Goal: Transaction & Acquisition: Purchase product/service

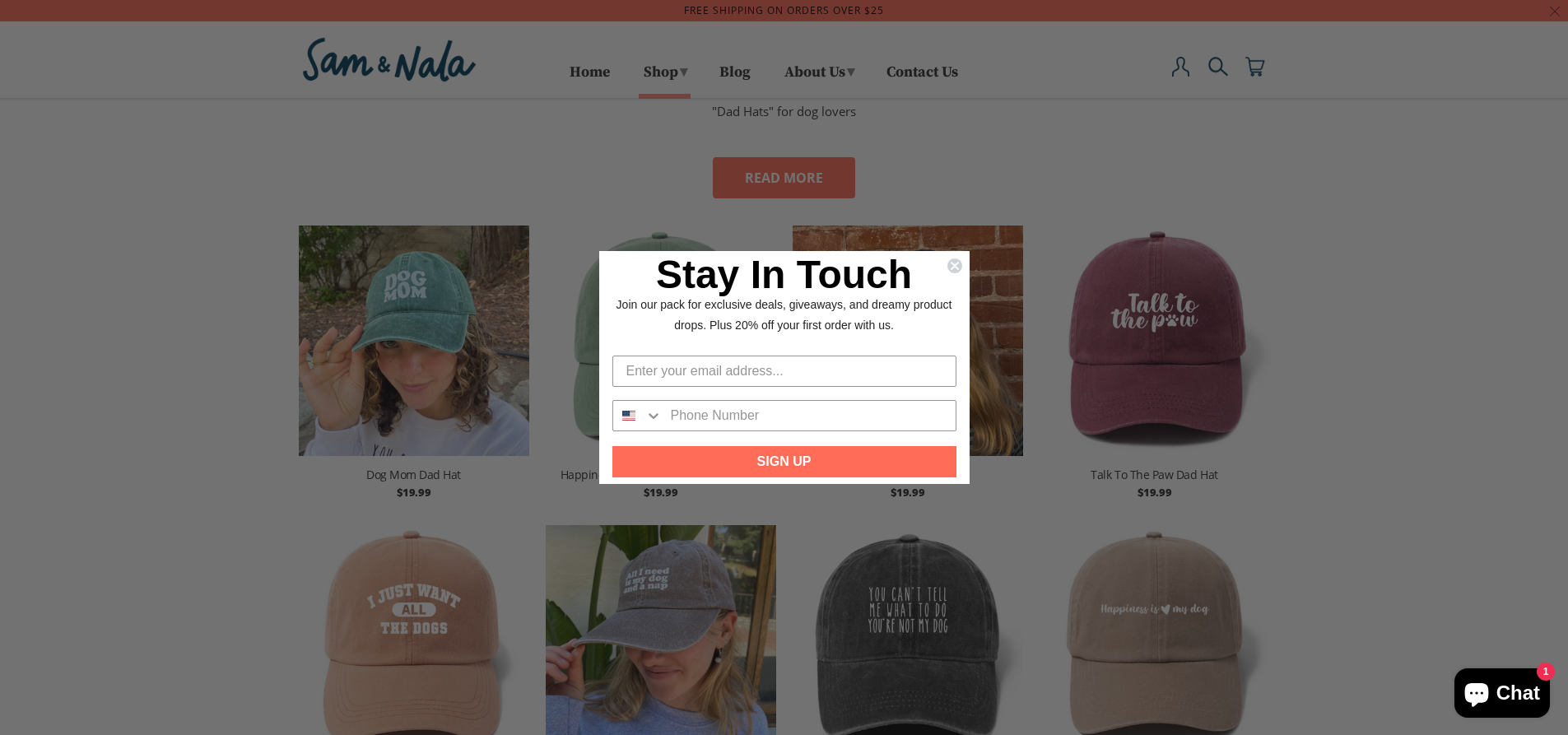
click at [589, 158] on div "Close dialog Stay In Touch Join our pack for exclusive deals, giveaways, and dr…" at bounding box center [784, 368] width 1568 height 735
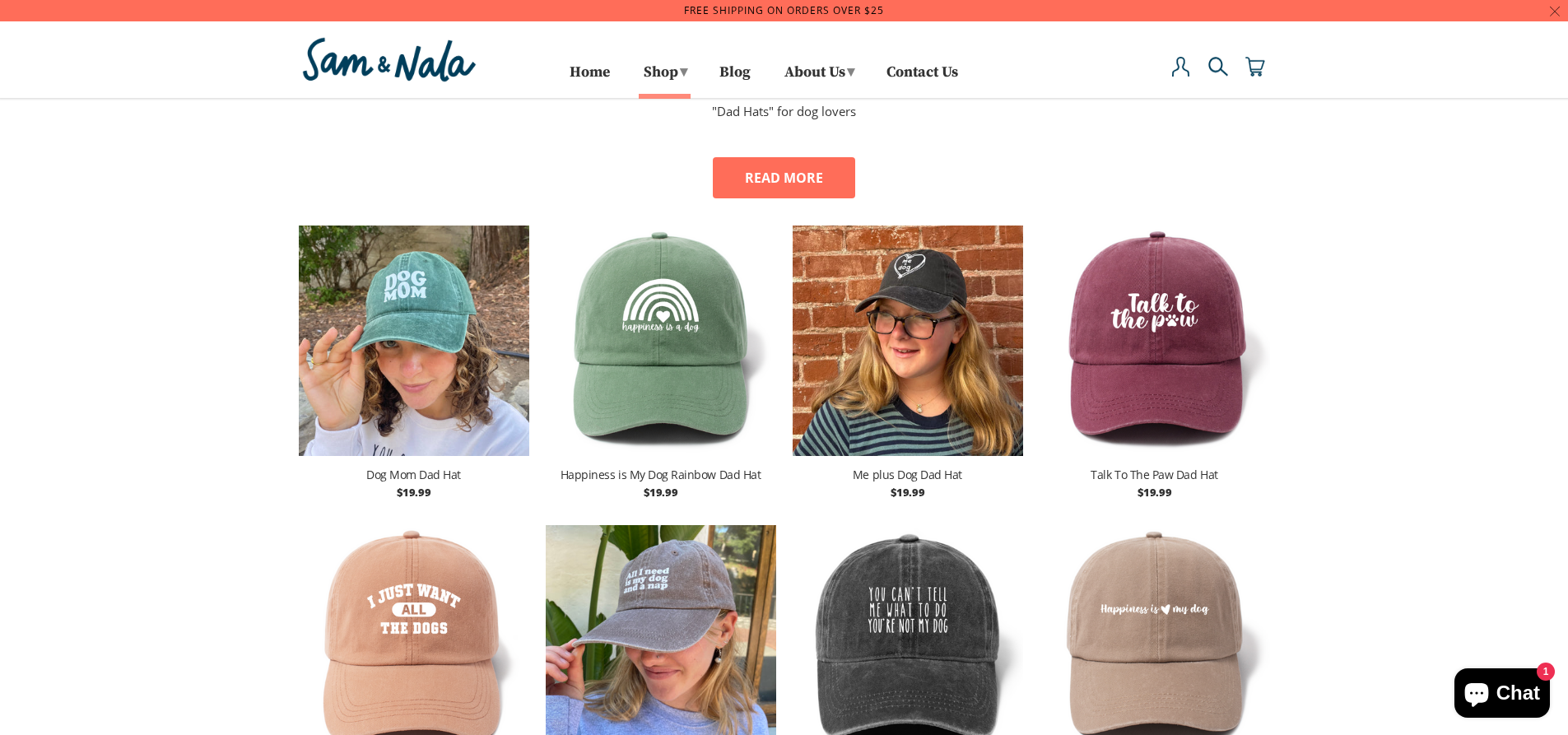
click at [426, 314] on img at bounding box center [414, 341] width 230 height 247
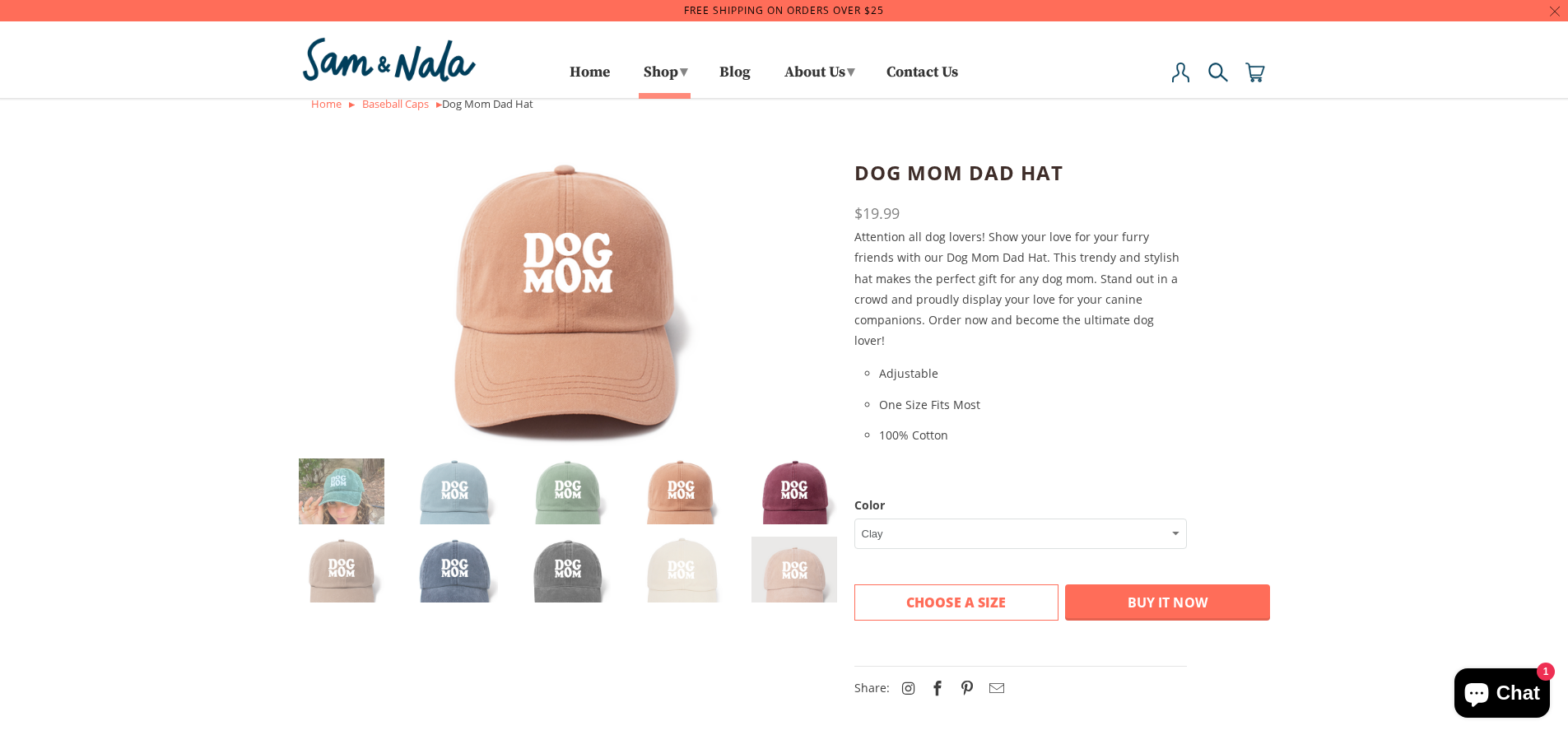
click at [797, 491] on img at bounding box center [794, 502] width 87 height 87
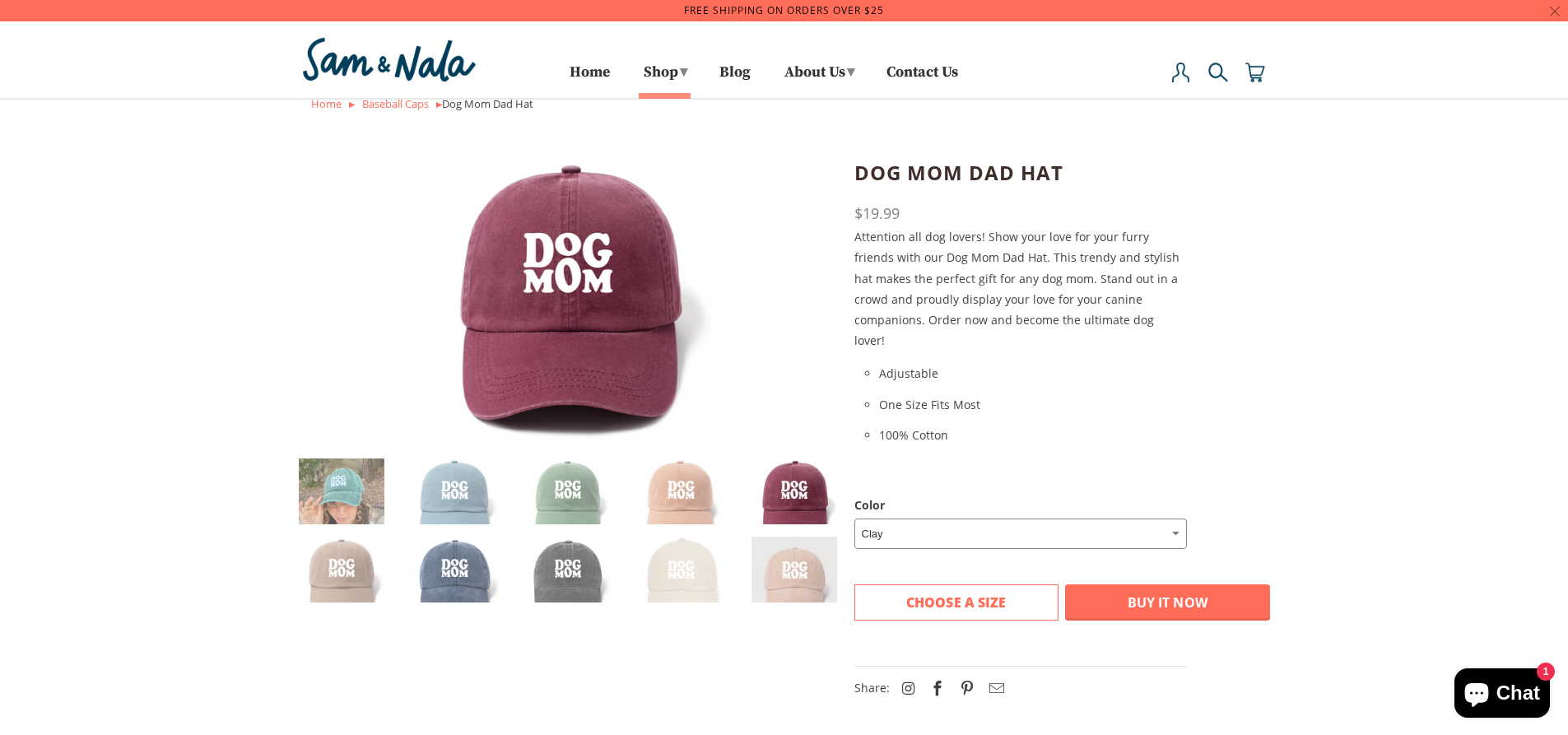
click at [1179, 518] on select "[PERSON_NAME] Sage Taupe Vintage Blue Beige Vintage Black Dusty Pink Vintage Na…" at bounding box center [1021, 533] width 333 height 30
click at [854, 518] on select "Clay Plum Sage Taupe Vintage Blue Beige Vintage Black Dusty Pink Vintage Navy" at bounding box center [1021, 533] width 333 height 30
click at [915, 593] on span "Add to Cart" at bounding box center [956, 602] width 90 height 18
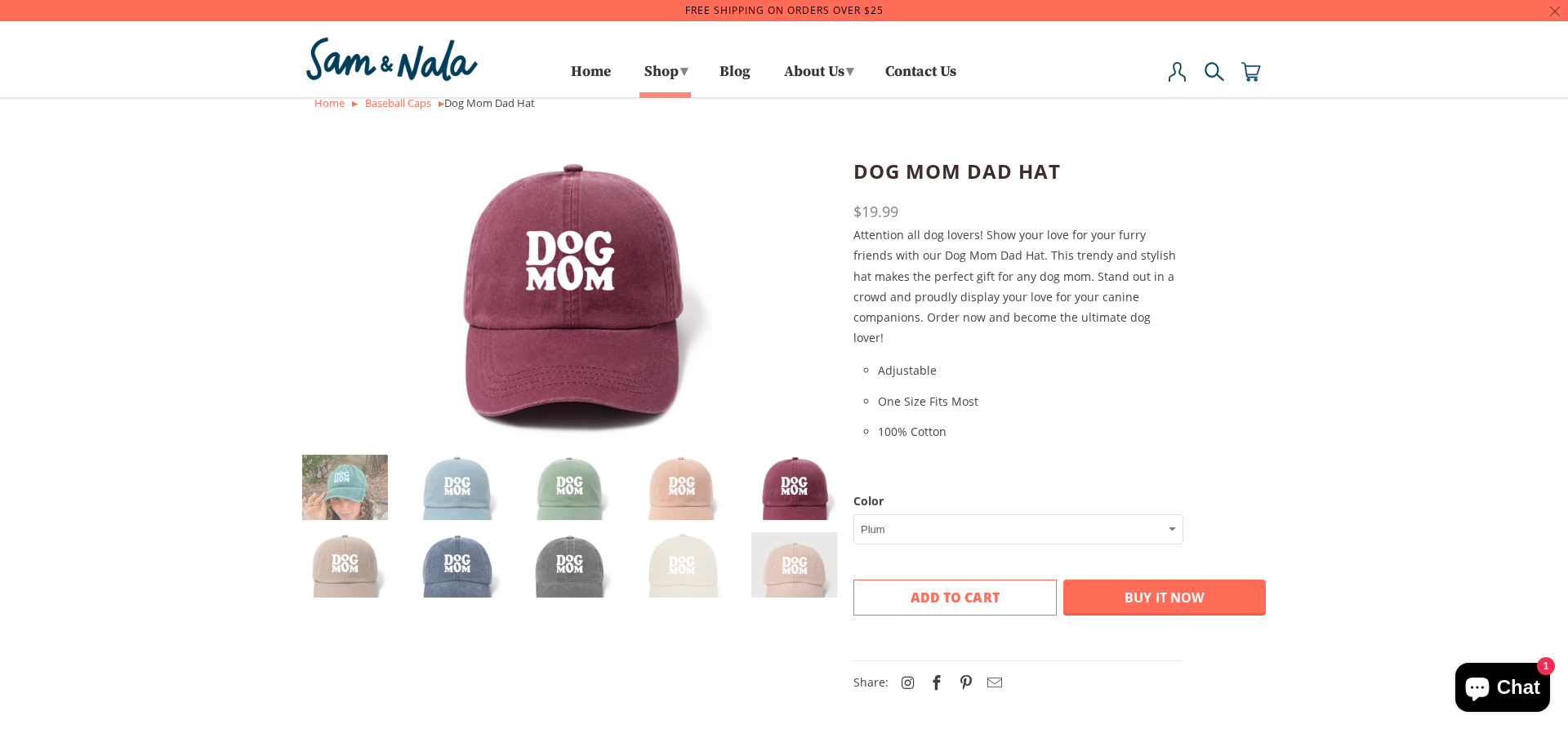
click at [92, 490] on div at bounding box center [784, 364] width 1568 height 729
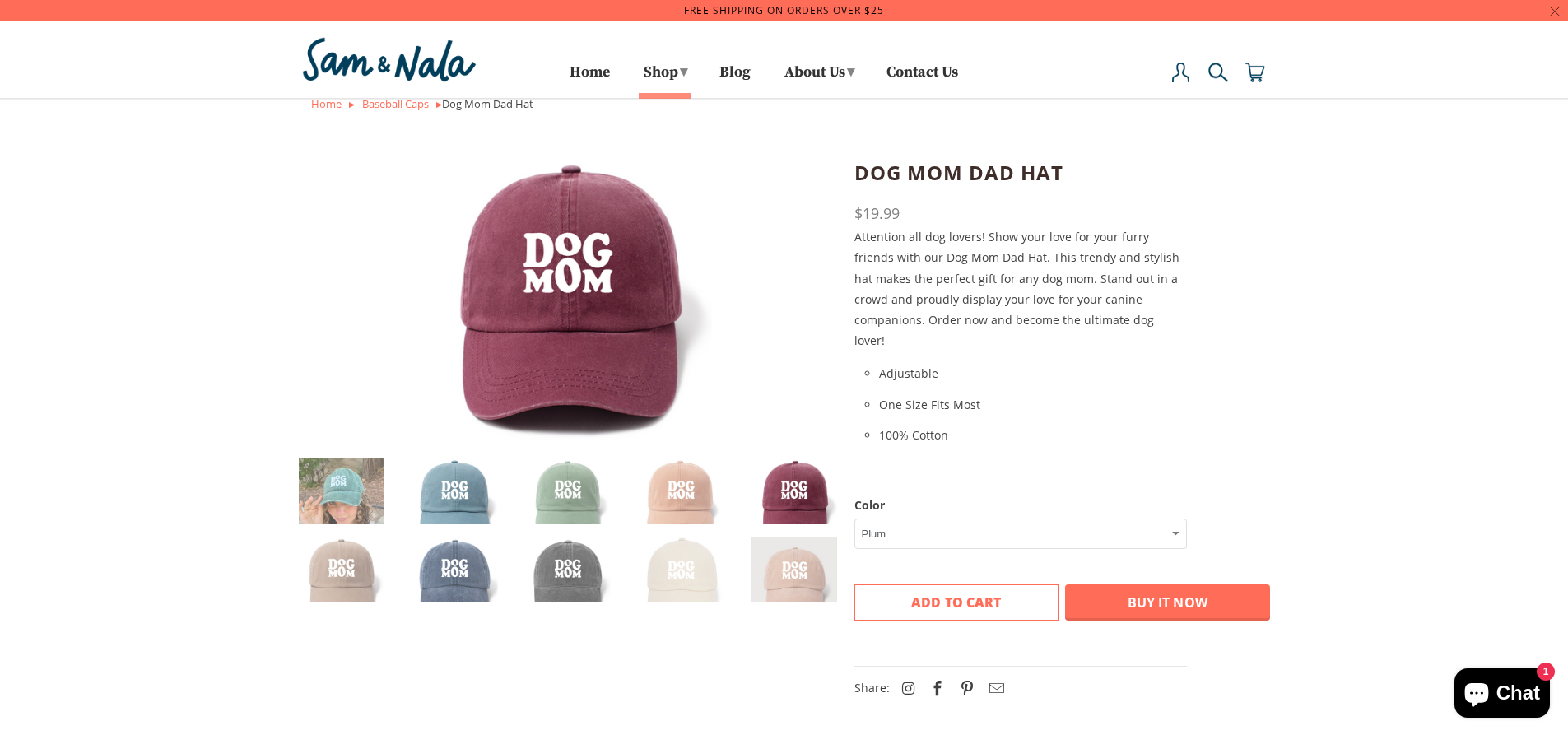
click at [471, 495] on img at bounding box center [454, 502] width 87 height 87
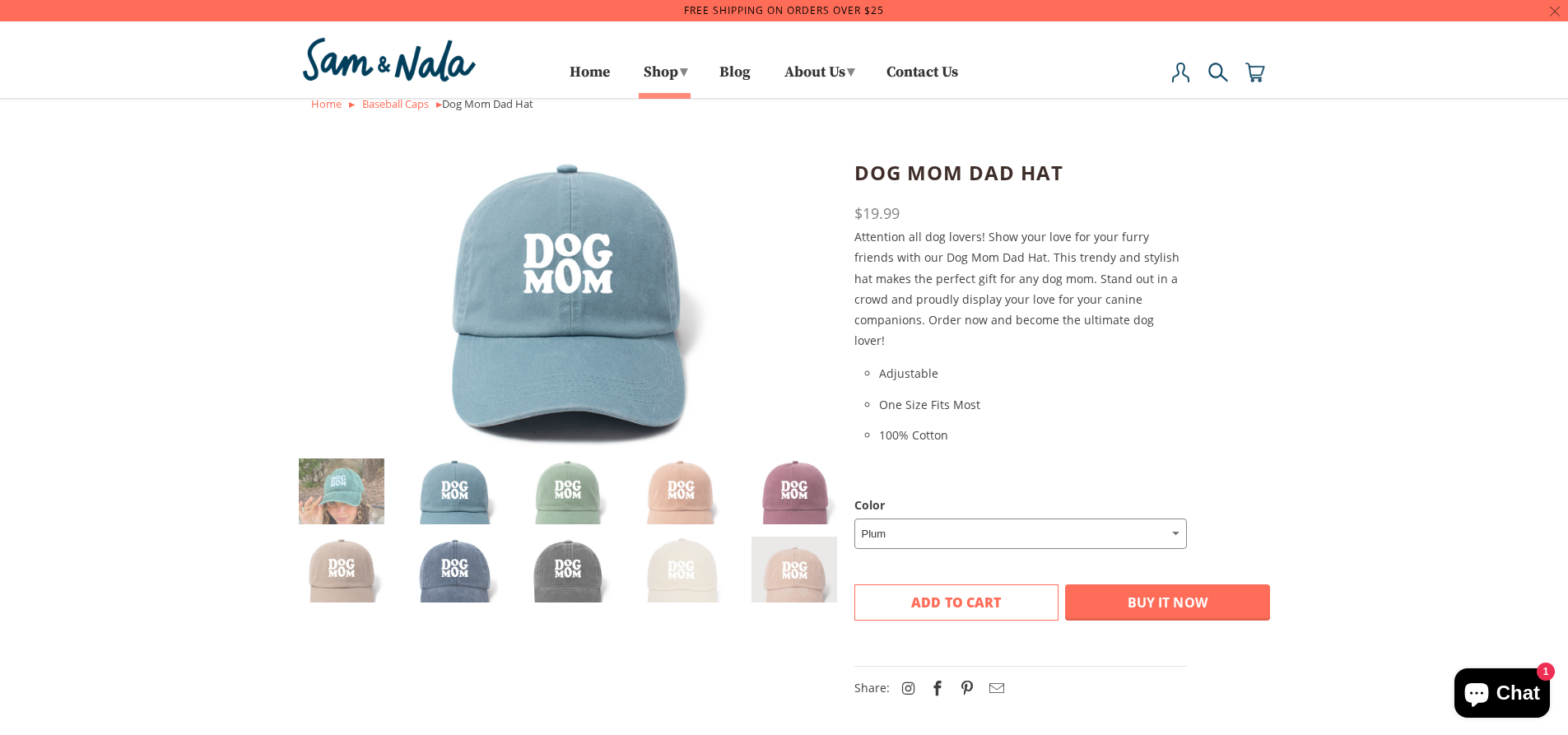
click at [1176, 518] on select "Clay Plum Sage Taupe Vintage Blue Beige Vintage Black Dusty Pink Vintage Navy" at bounding box center [1021, 533] width 333 height 30
select select "Vintage Blue"
click at [854, 518] on select "Clay Plum Sage Taupe Vintage Blue Beige Vintage Black Dusty Pink Vintage Navy" at bounding box center [1021, 533] width 333 height 30
click at [910, 586] on button "Add to Cart" at bounding box center [957, 602] width 205 height 37
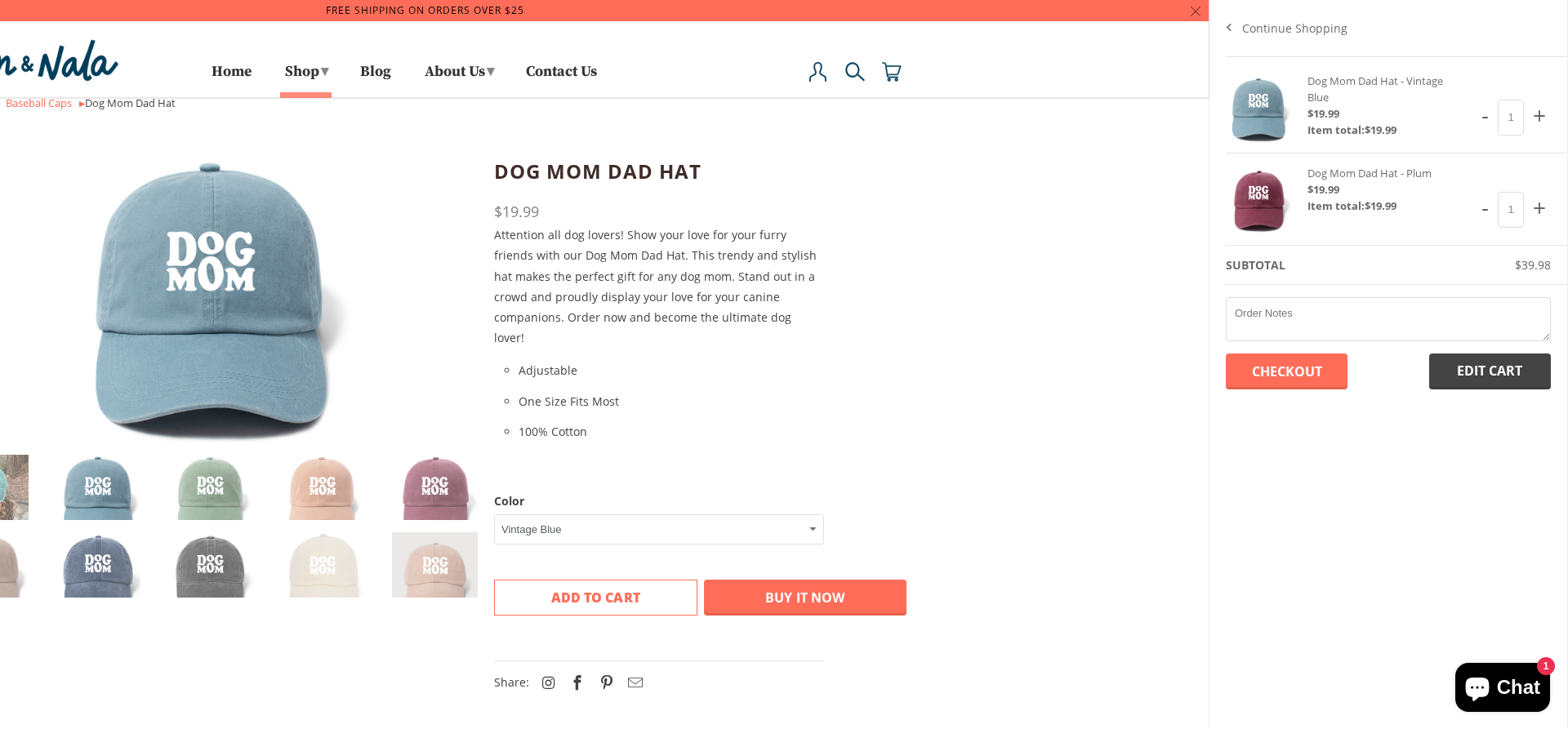
click at [1264, 366] on input "Checkout" at bounding box center [1287, 372] width 122 height 36
